Goal: Obtain resource: Download file/media

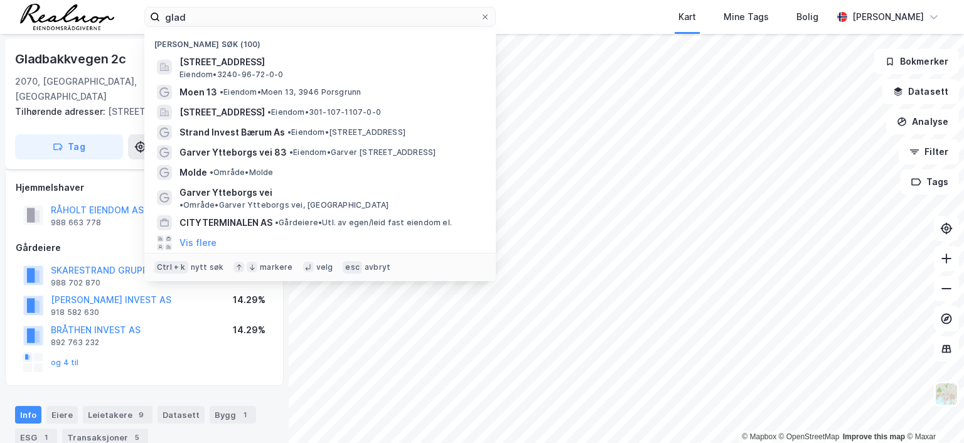
scroll to position [109, 0]
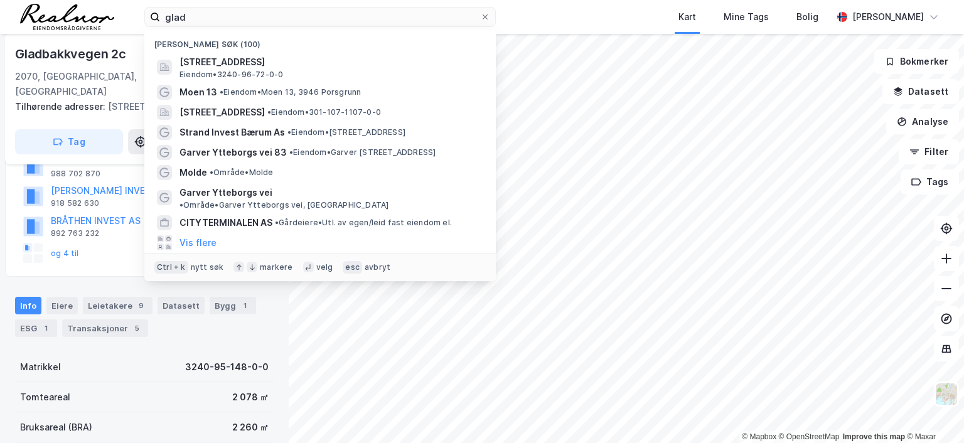
drag, startPoint x: 133, startPoint y: 16, endPoint x: 107, endPoint y: 16, distance: 25.7
click at [107, 16] on div "glad Nylige søk (100) Gladbakkgutua 3A, 2070, RÅHOLT, EIDSVOLL Eiendom • 3240-9…" at bounding box center [482, 17] width 964 height 34
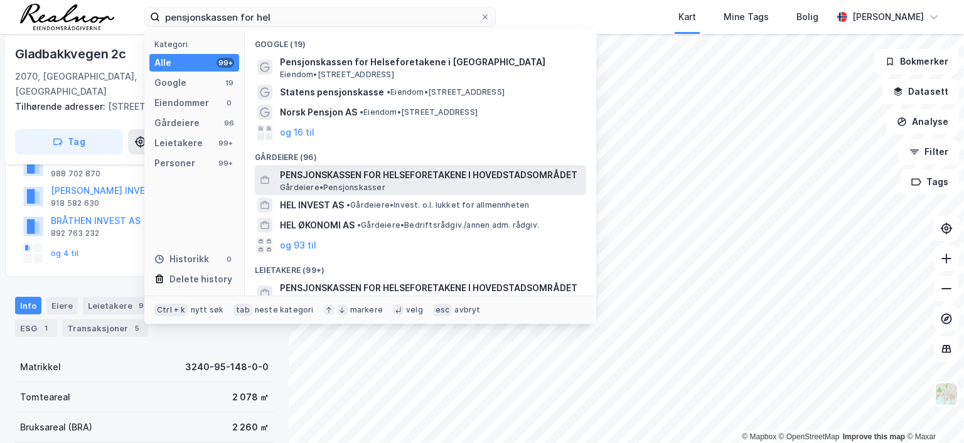
click at [368, 173] on span "PENSJONSKASSEN FOR HELSEFORETAKENE I HOVEDSTADSOMRÅDET" at bounding box center [430, 175] width 301 height 15
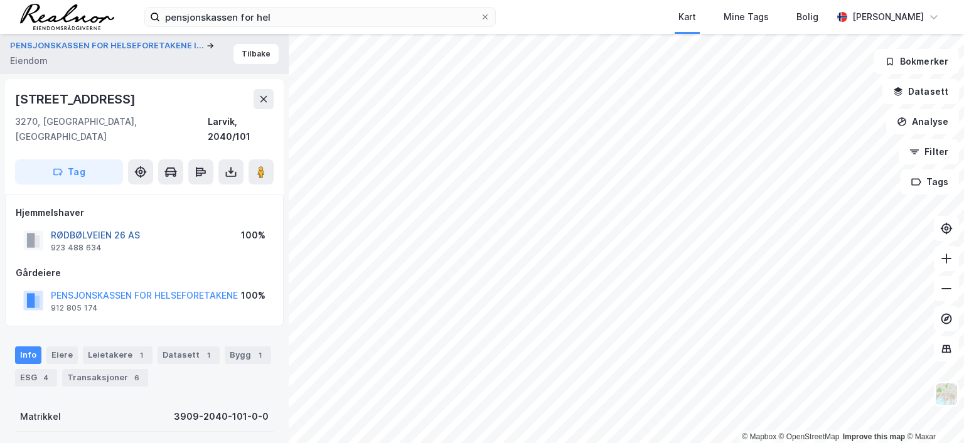
click at [0, 0] on button "RØDBØLVEIEN 26 AS" at bounding box center [0, 0] width 0 height 0
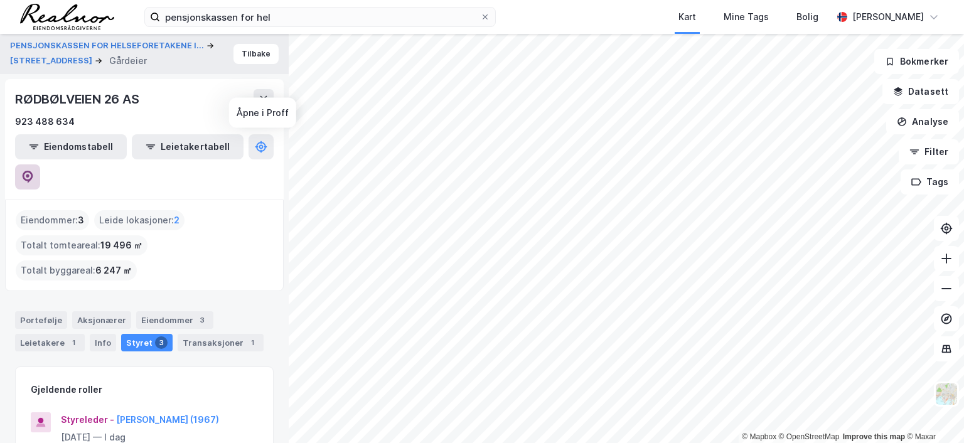
click at [33, 171] on icon at bounding box center [28, 177] width 11 height 13
click at [204, 334] on div "Transaksjoner 1" at bounding box center [221, 343] width 86 height 18
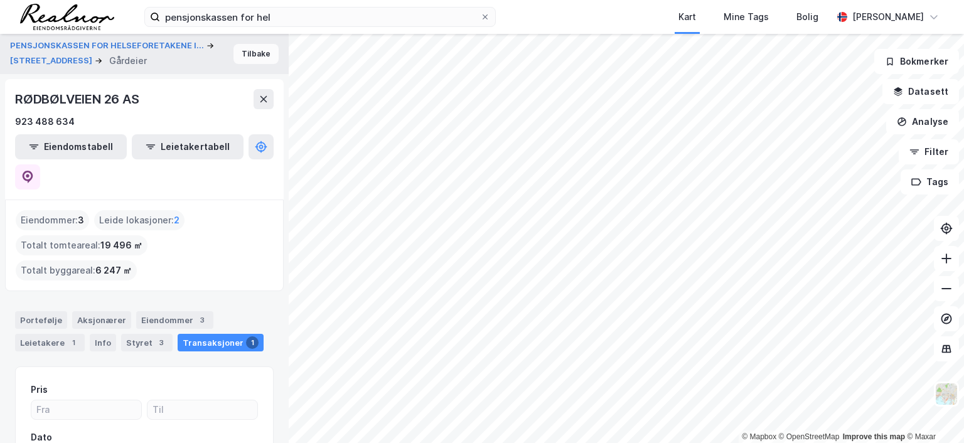
click at [249, 55] on button "Tilbake" at bounding box center [255, 54] width 45 height 20
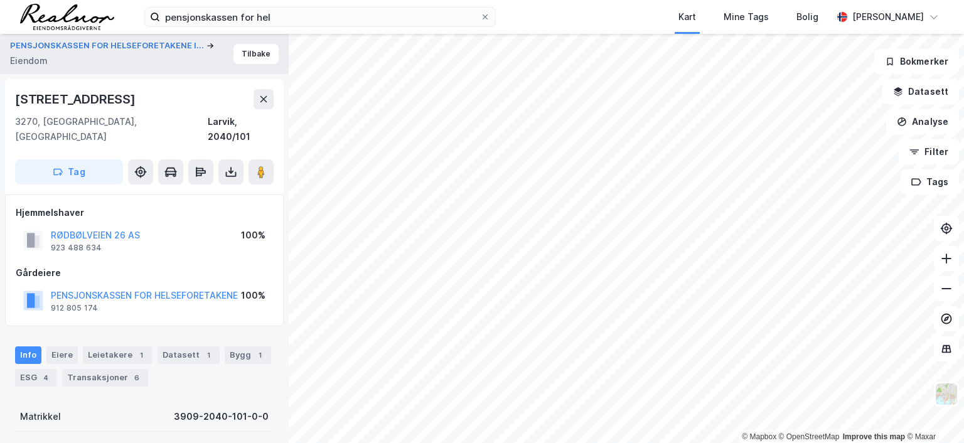
scroll to position [3, 0]
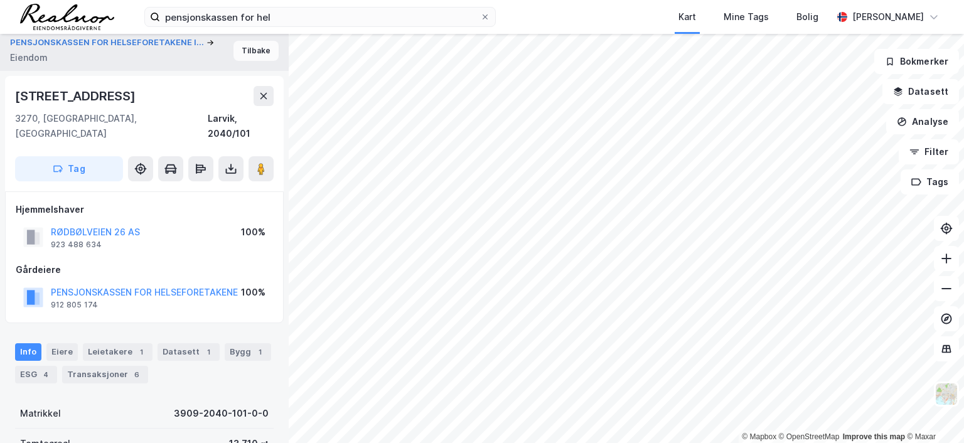
click at [241, 50] on button "Tilbake" at bounding box center [255, 51] width 45 height 20
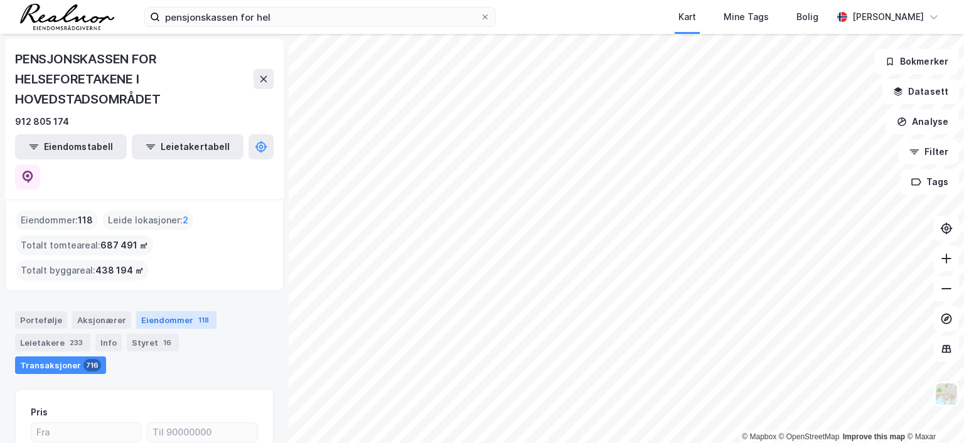
click at [196, 314] on div "118" at bounding box center [204, 320] width 16 height 13
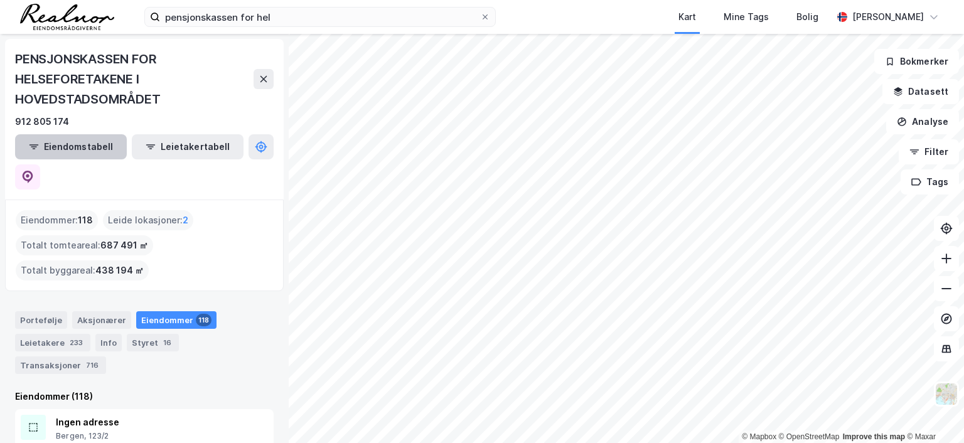
click at [82, 142] on button "Eiendomstabell" at bounding box center [71, 146] width 112 height 25
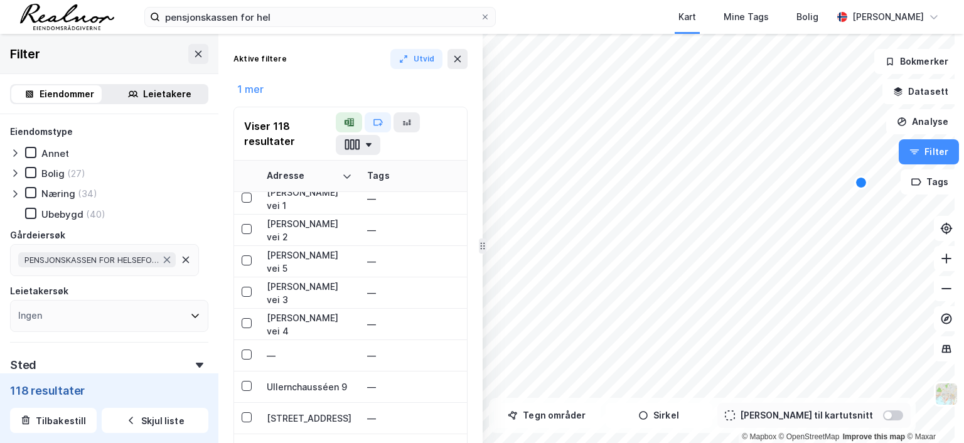
scroll to position [2801, 0]
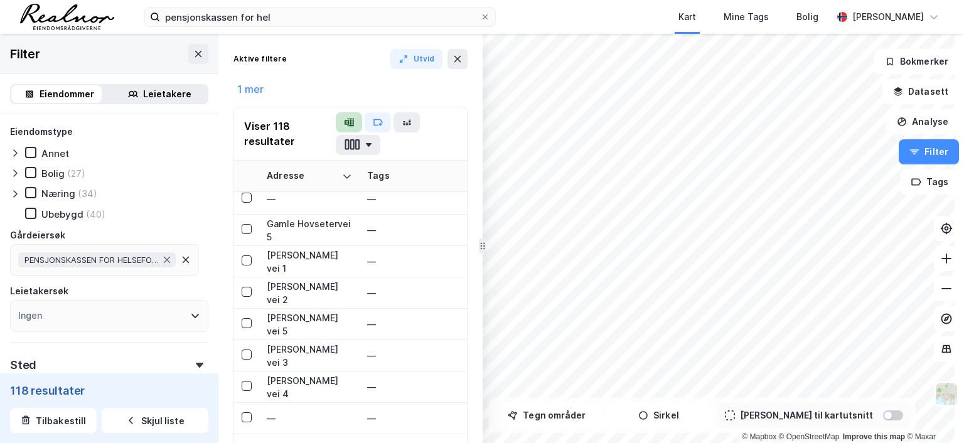
click at [348, 120] on icon "button" at bounding box center [350, 123] width 6 height 8
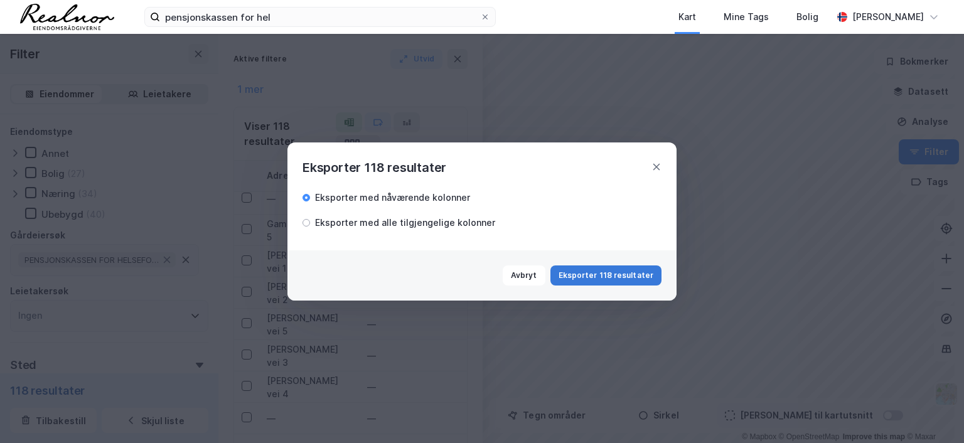
click at [595, 274] on button "Eksporter 118 resultater" at bounding box center [605, 275] width 111 height 20
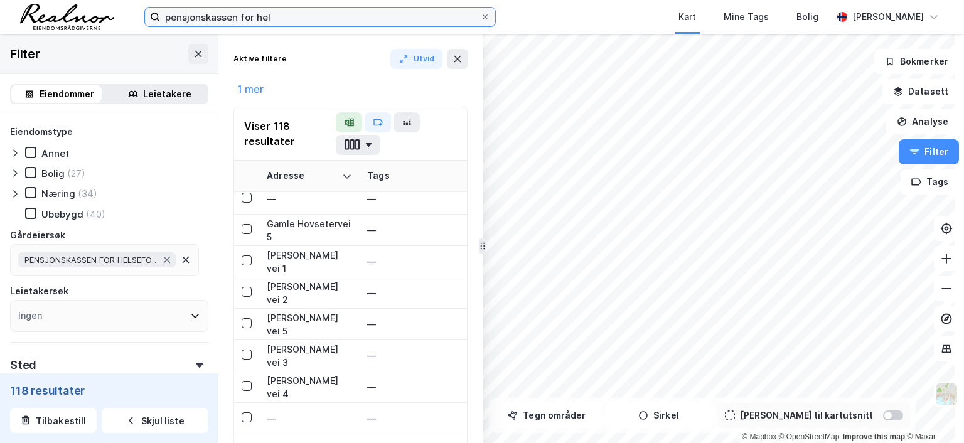
click at [297, 22] on input "pensjonskassen for hel" at bounding box center [320, 17] width 320 height 19
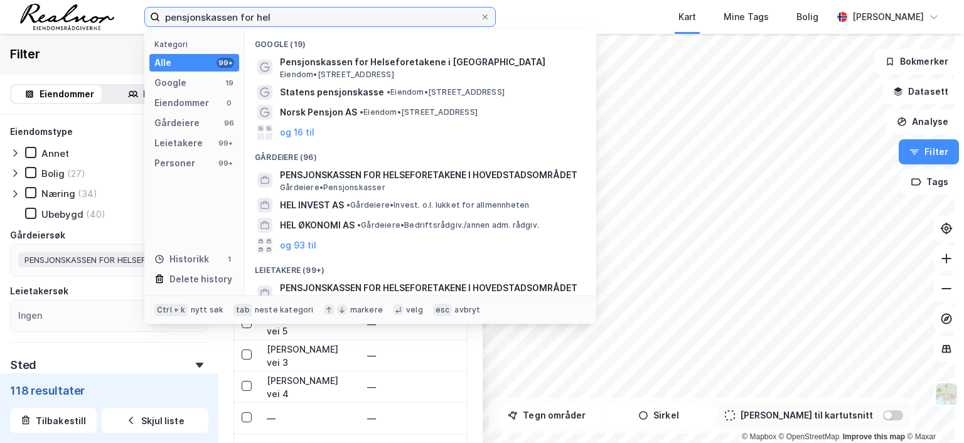
drag, startPoint x: 286, startPoint y: 14, endPoint x: 103, endPoint y: 17, distance: 183.2
click at [103, 17] on div "pensjonskassen for hel Kategori Alle 99+ Google 19 Eiendommer 0 Gårdeiere 96 Le…" at bounding box center [482, 17] width 964 height 34
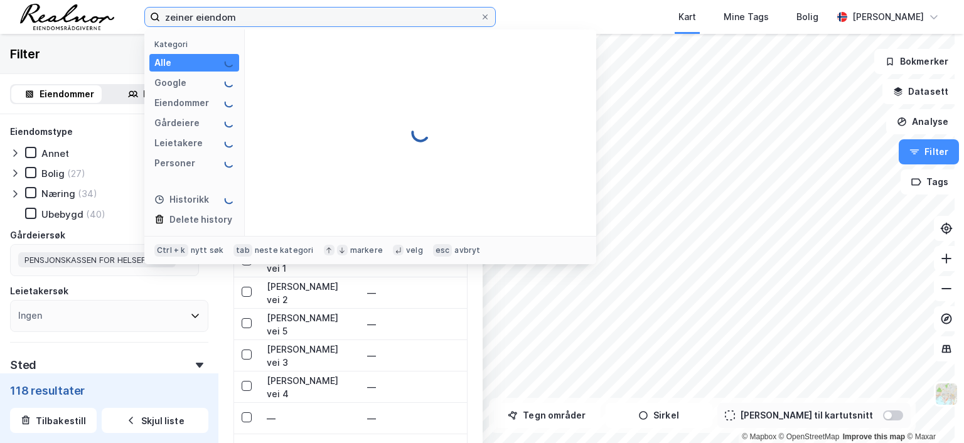
type input "zeiner eiendom"
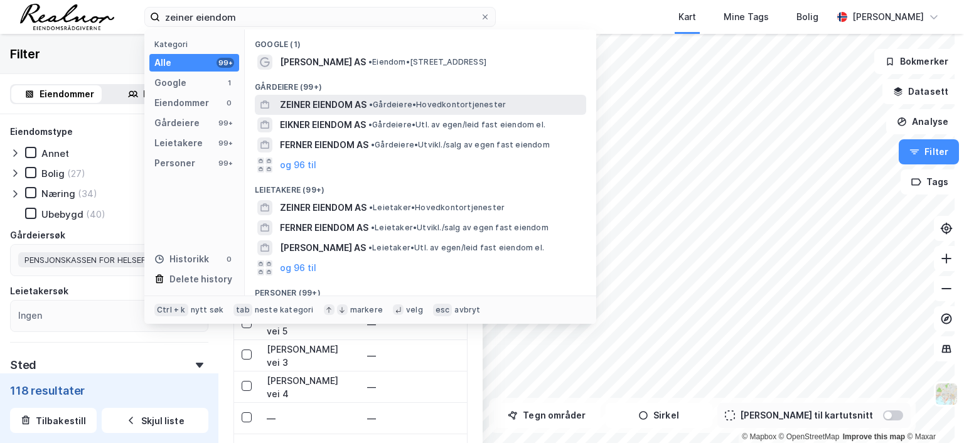
click at [366, 102] on span "ZEINER EIENDOM AS" at bounding box center [323, 104] width 87 height 15
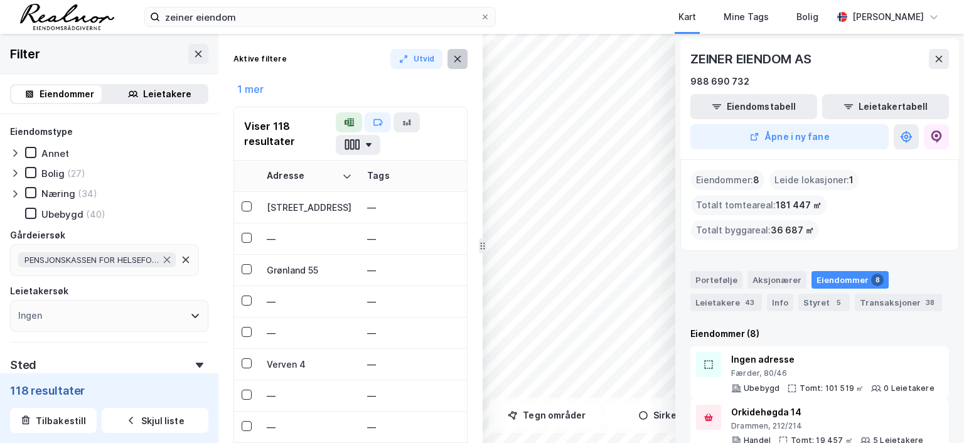
click at [456, 60] on icon at bounding box center [457, 59] width 7 height 6
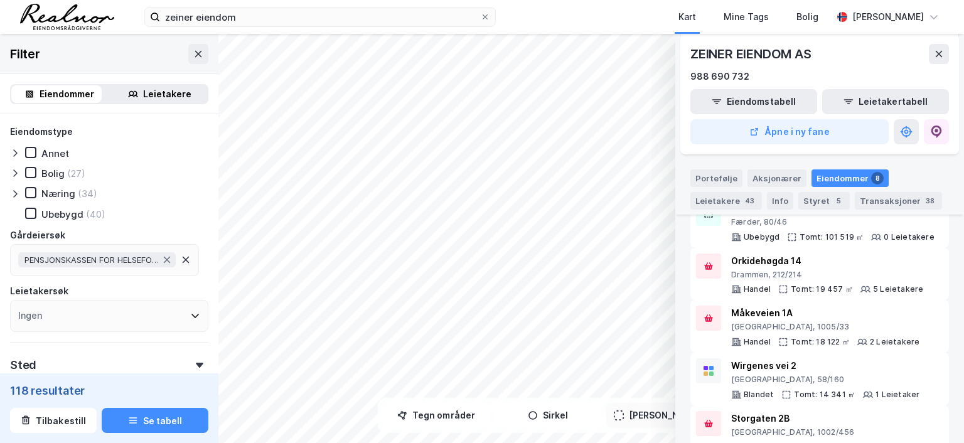
scroll to position [26, 0]
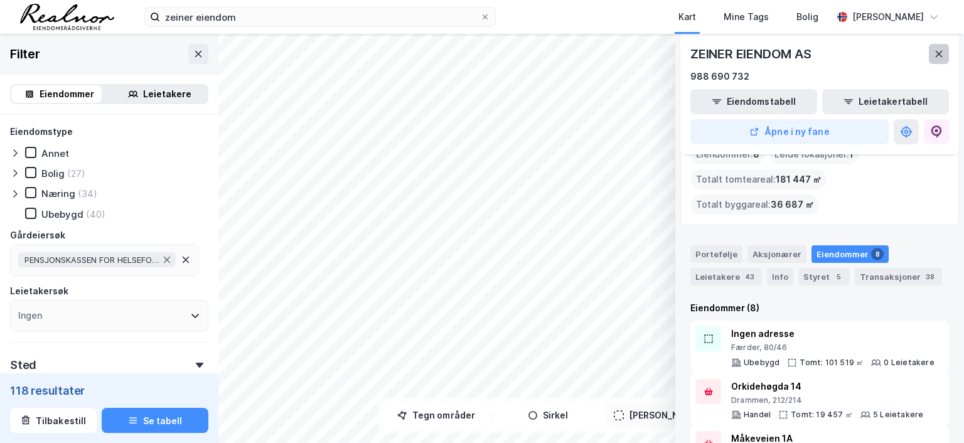
click at [937, 52] on icon at bounding box center [939, 54] width 10 height 10
